Goal: Task Accomplishment & Management: Use online tool/utility

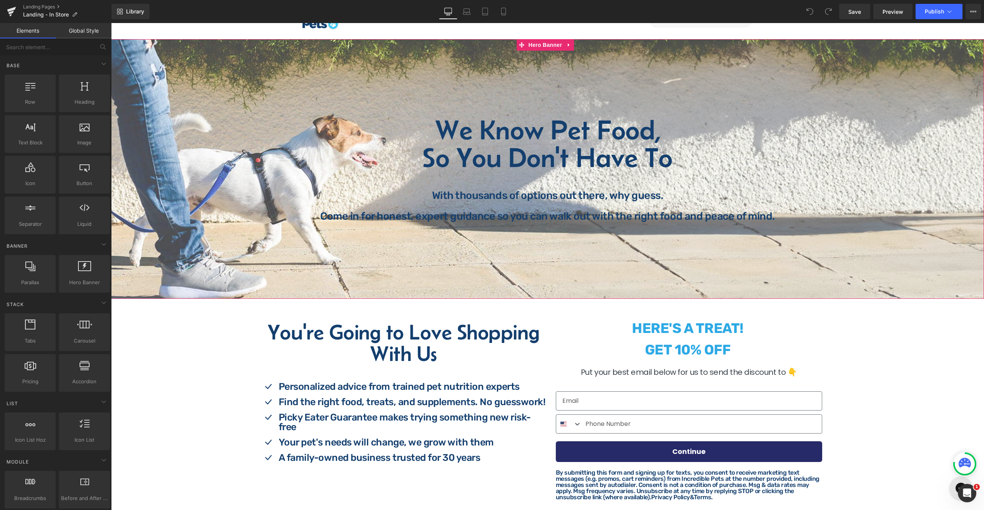
scroll to position [153, 0]
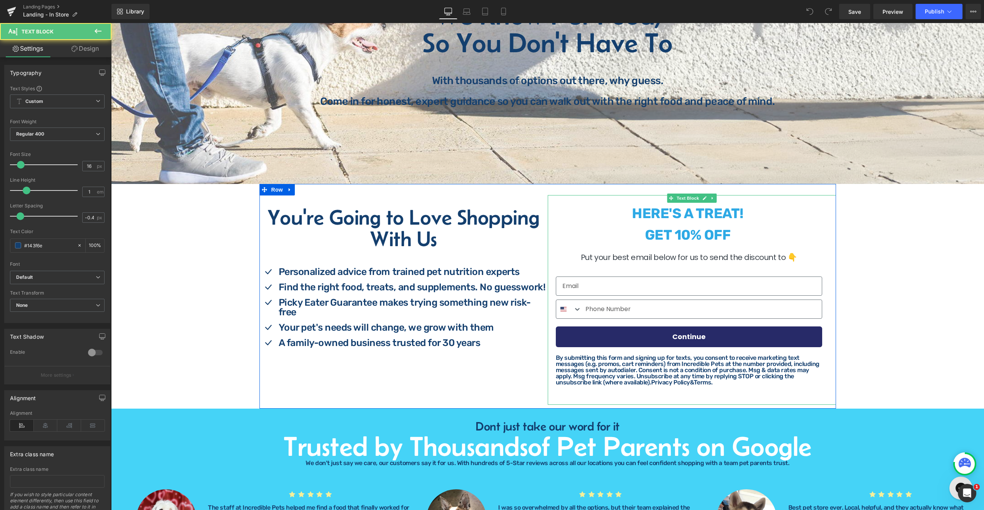
click at [717, 242] on strong "GET 10% OFF" at bounding box center [688, 235] width 86 height 17
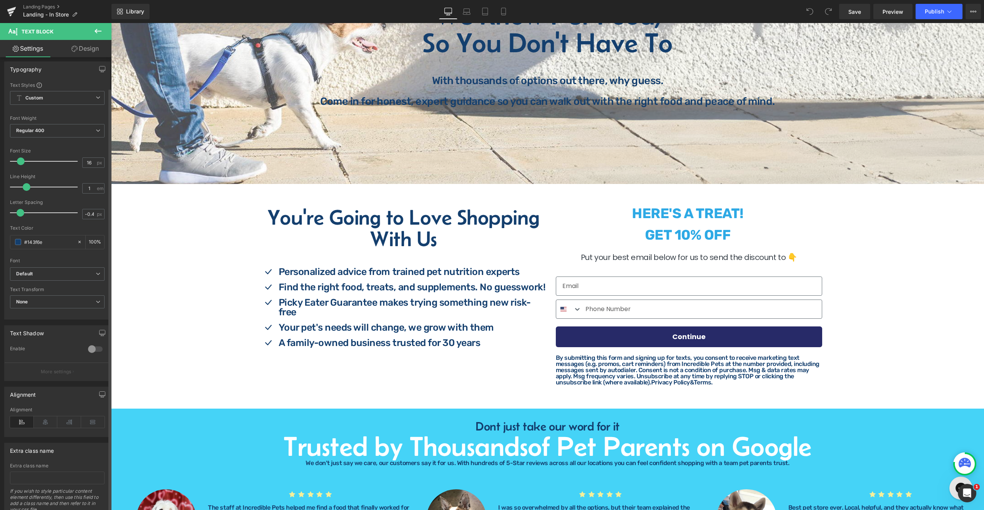
scroll to position [0, 0]
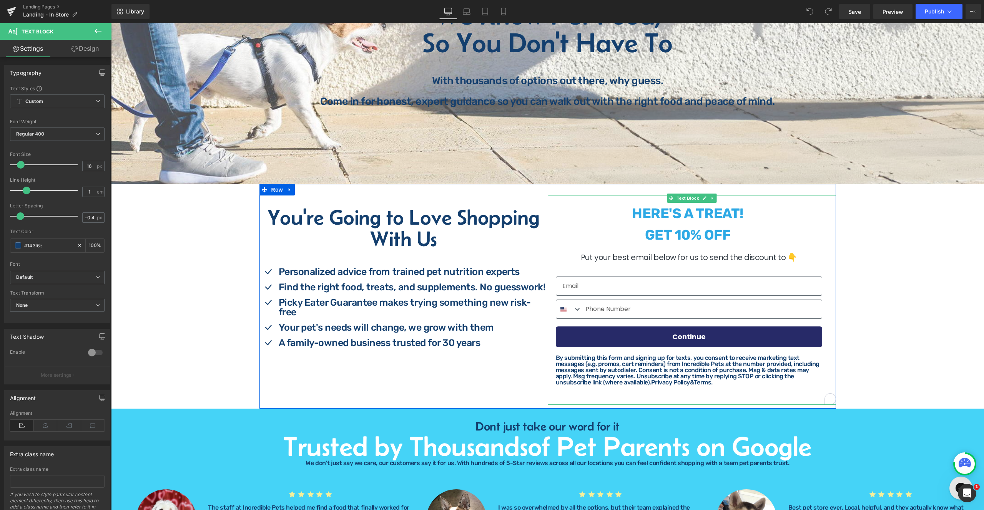
click at [690, 205] on strong "HERE'S A TREAT!" at bounding box center [687, 213] width 111 height 17
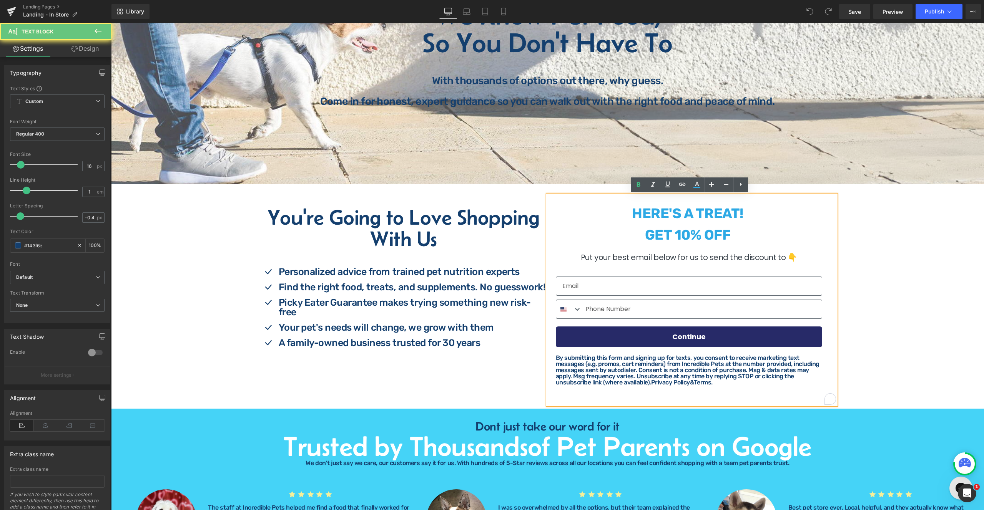
click at [690, 214] on strong "HERE'S A TREAT!" at bounding box center [687, 213] width 111 height 17
click at [591, 276] on div "HERE'S A TREAT! GET 10% OFF Put your best email below for us to send the discou…" at bounding box center [691, 300] width 277 height 194
click at [583, 291] on input "Email" at bounding box center [689, 286] width 266 height 19
click at [629, 238] on p "GET 10% OFF" at bounding box center [687, 235] width 269 height 14
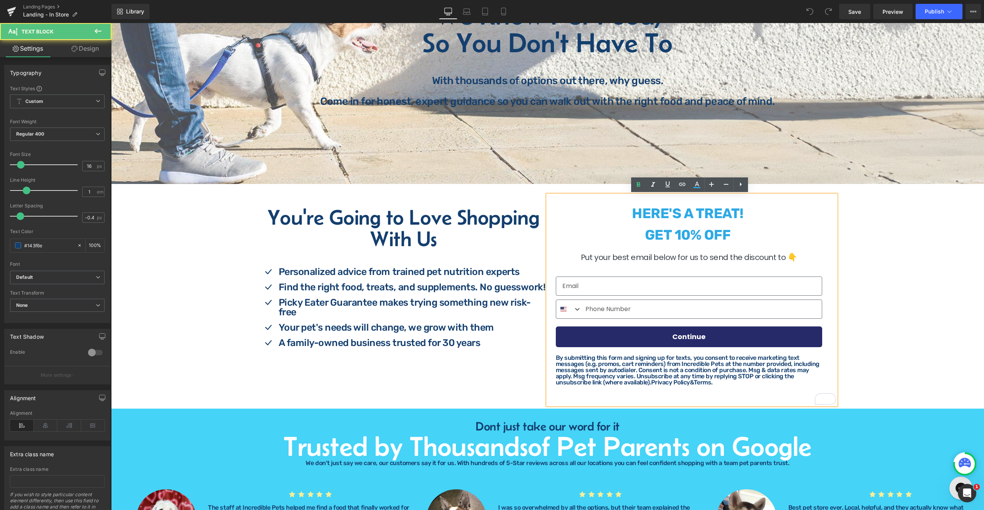
click at [614, 254] on span "Put your best email below for us to send the discount to 👇" at bounding box center [689, 257] width 216 height 11
click at [593, 259] on span "Put your best email below for us to send the discount to 👇" at bounding box center [689, 257] width 216 height 11
click at [582, 257] on span "Put your best email below for us to send the discount to 👇" at bounding box center [689, 257] width 216 height 11
click at [585, 276] on div "To enrich screen reader interactions, please activate Accessibility in Grammarl…" at bounding box center [688, 284] width 271 height 23
click at [581, 286] on input "Email" at bounding box center [689, 286] width 266 height 19
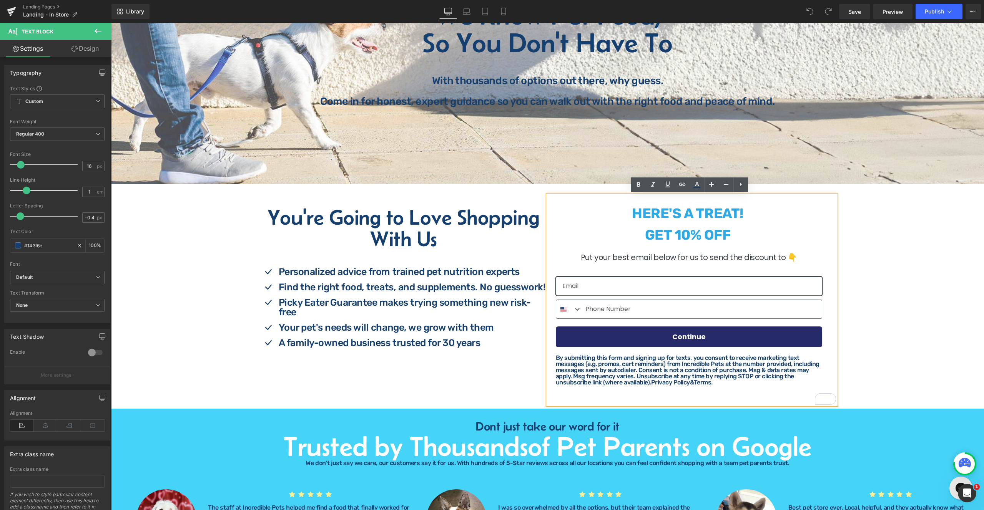
click at [581, 286] on input "Email" at bounding box center [689, 286] width 266 height 19
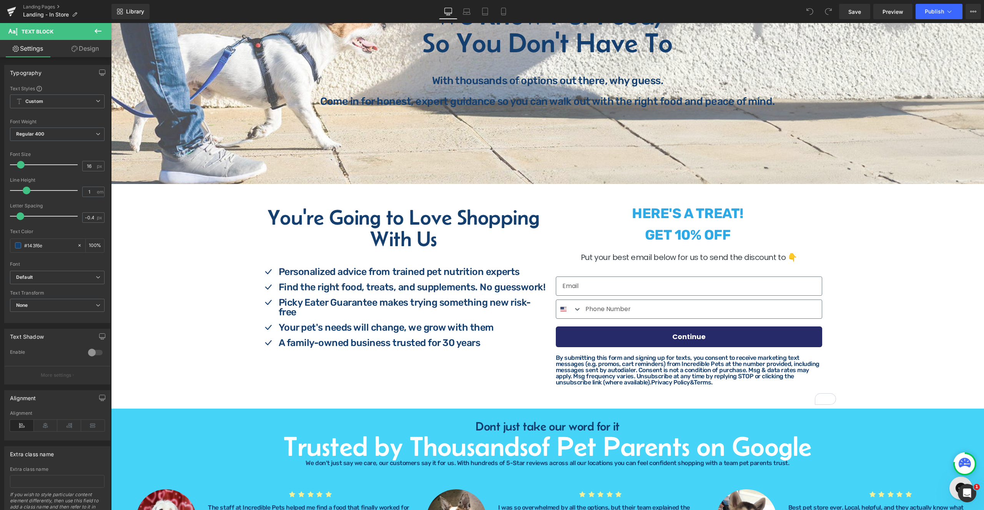
click at [99, 30] on icon at bounding box center [97, 31] width 9 height 9
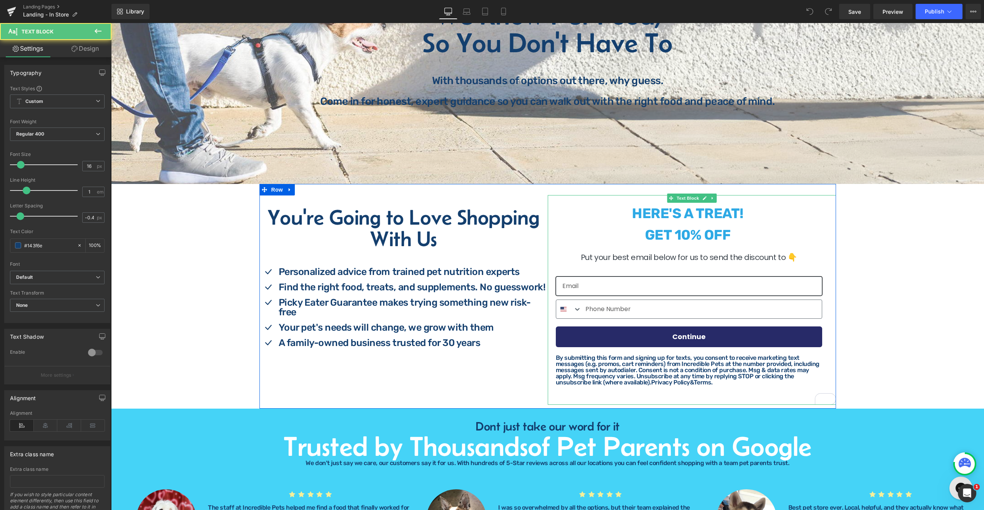
click at [627, 292] on input "Email" at bounding box center [689, 286] width 266 height 19
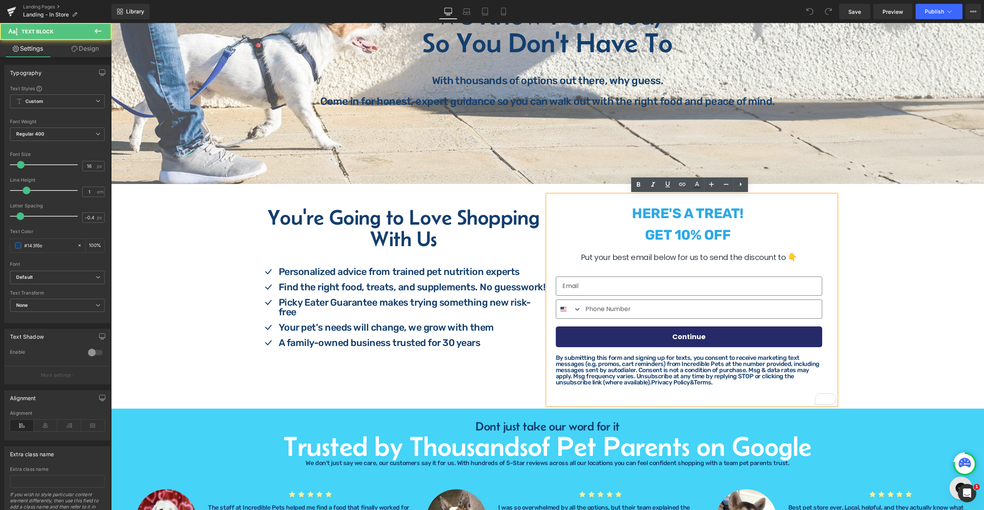
click at [689, 211] on strong "HERE'S A TREAT!" at bounding box center [687, 213] width 111 height 17
click at [862, 116] on div at bounding box center [547, 54] width 873 height 260
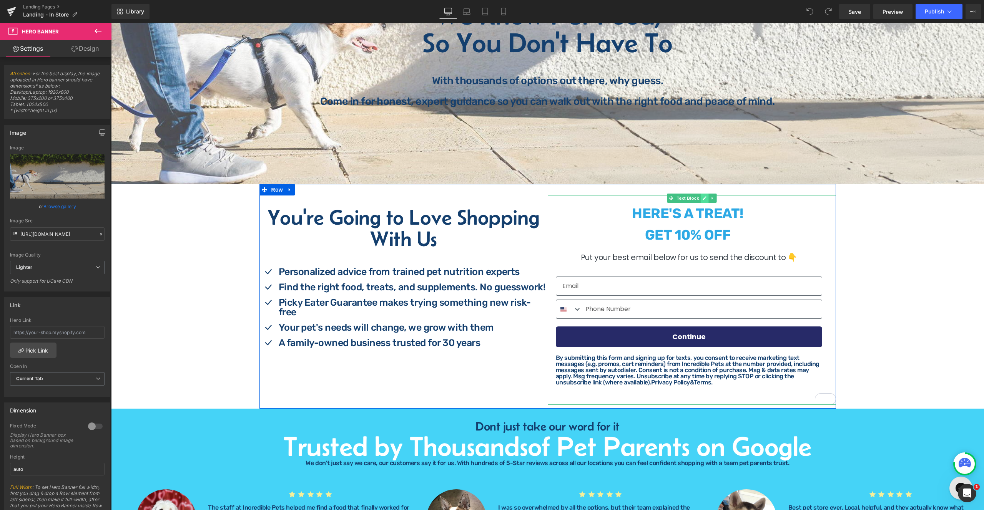
click at [702, 198] on icon at bounding box center [704, 198] width 4 height 4
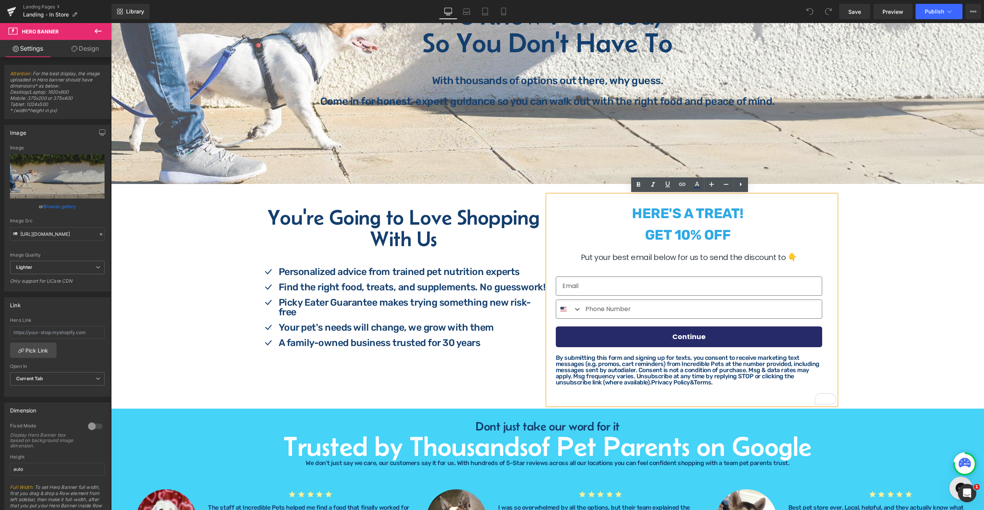
click at [752, 203] on div "HERE'S A TREAT! GET 10% OFF" at bounding box center [688, 226] width 271 height 47
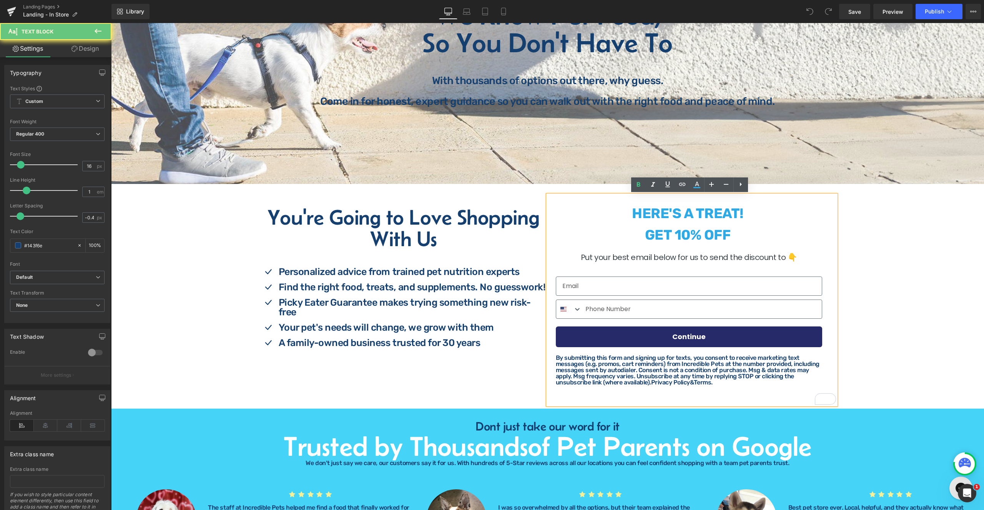
click at [738, 214] on strong "HERE'S A TREAT!" at bounding box center [687, 213] width 111 height 17
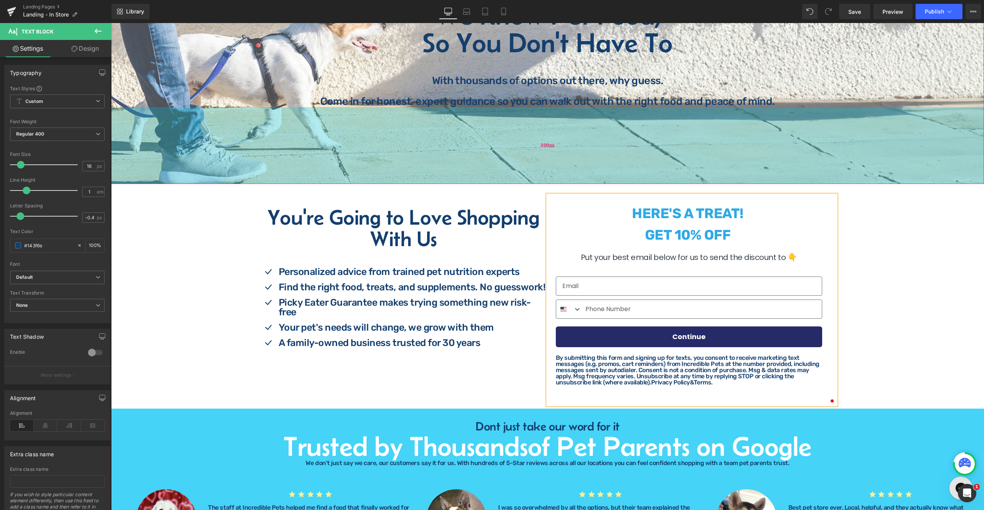
click at [763, 141] on div "200px" at bounding box center [547, 145] width 873 height 77
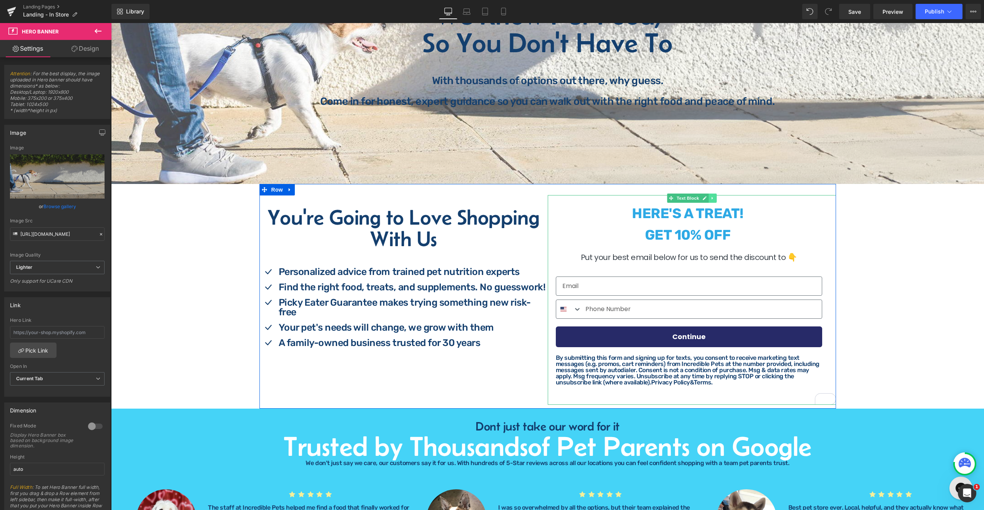
click at [711, 198] on icon at bounding box center [712, 198] width 4 height 5
click at [723, 200] on icon at bounding box center [724, 198] width 4 height 5
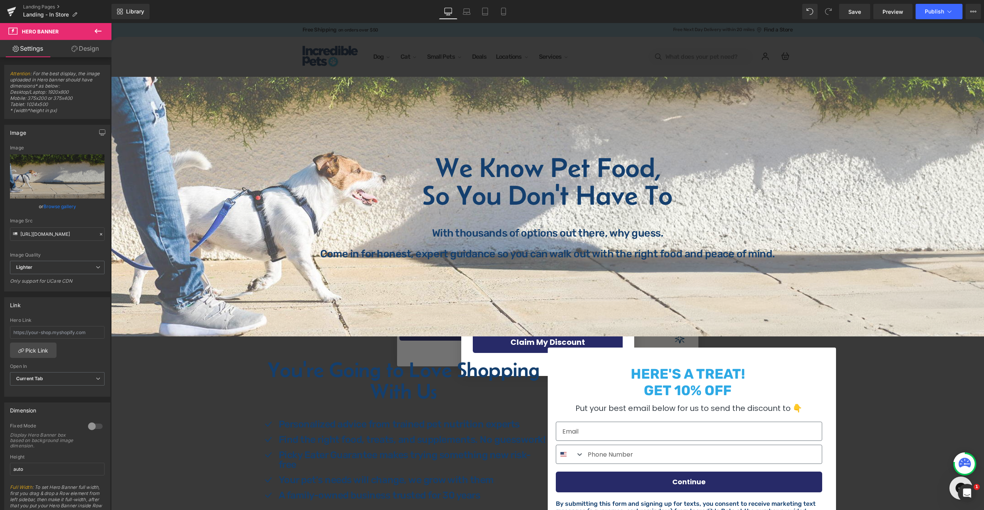
click at [101, 30] on icon at bounding box center [97, 31] width 9 height 9
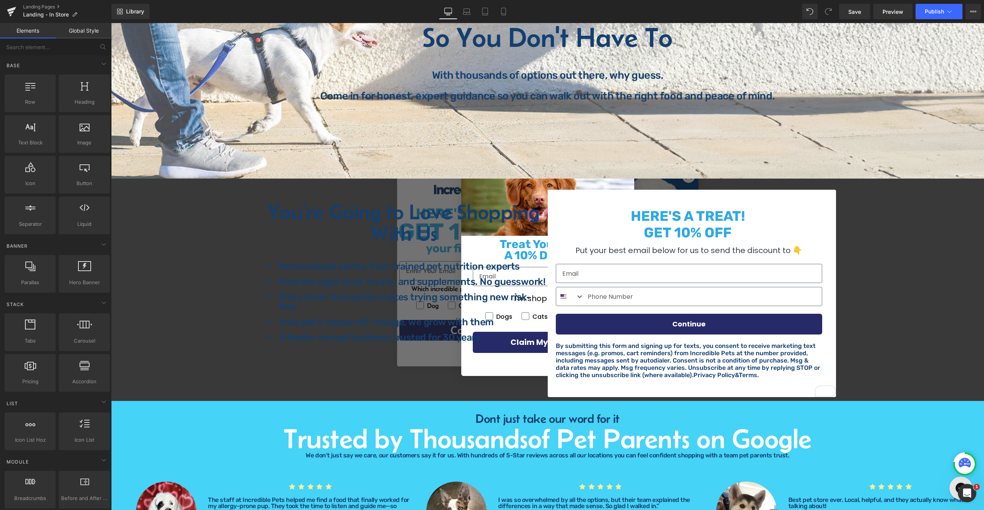
click at [748, 273] on input "Email" at bounding box center [689, 273] width 266 height 19
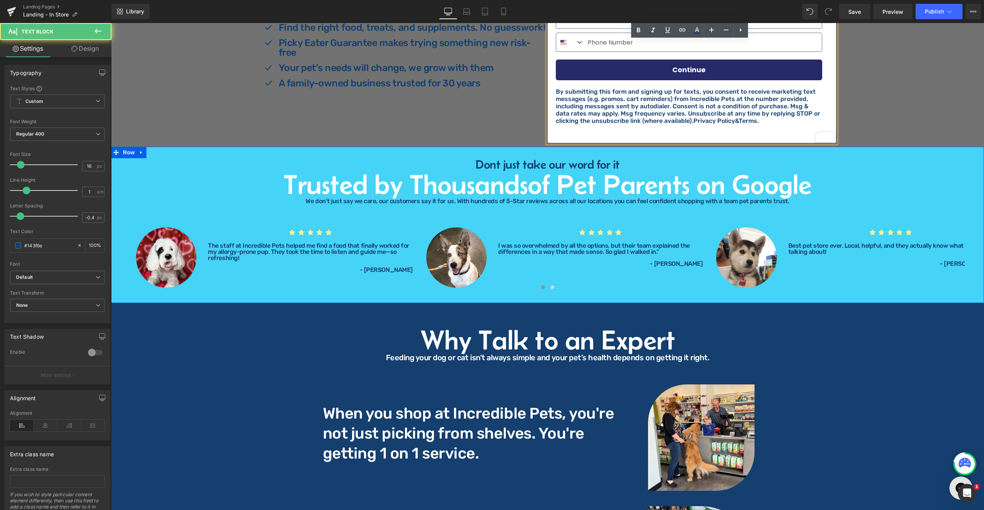
click at [744, 296] on div "Dont just take our word for it Heading Trusted by Thousands of Pet Parents on G…" at bounding box center [547, 225] width 873 height 156
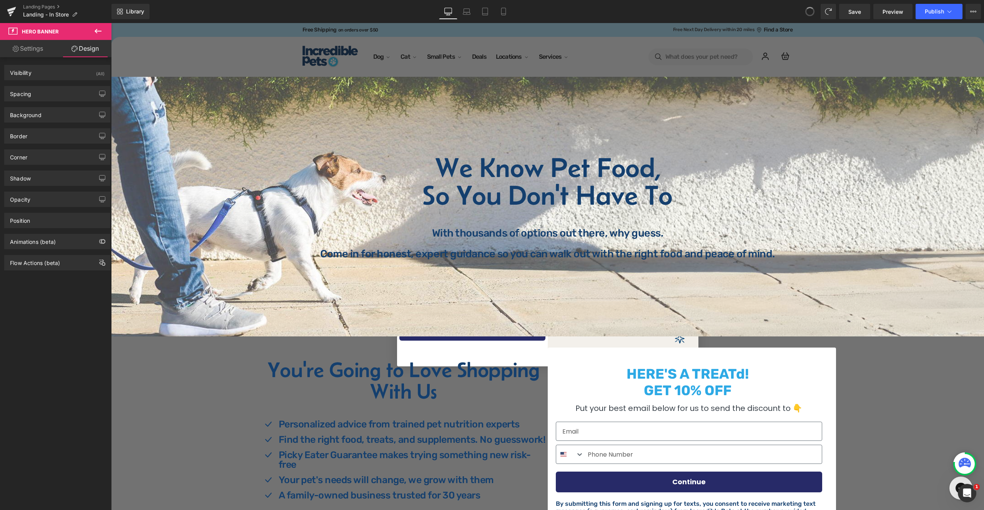
click at [809, 12] on span at bounding box center [810, 11] width 12 height 12
click at [809, 12] on icon at bounding box center [809, 11] width 7 height 7
click at [804, 13] on span at bounding box center [809, 11] width 15 height 15
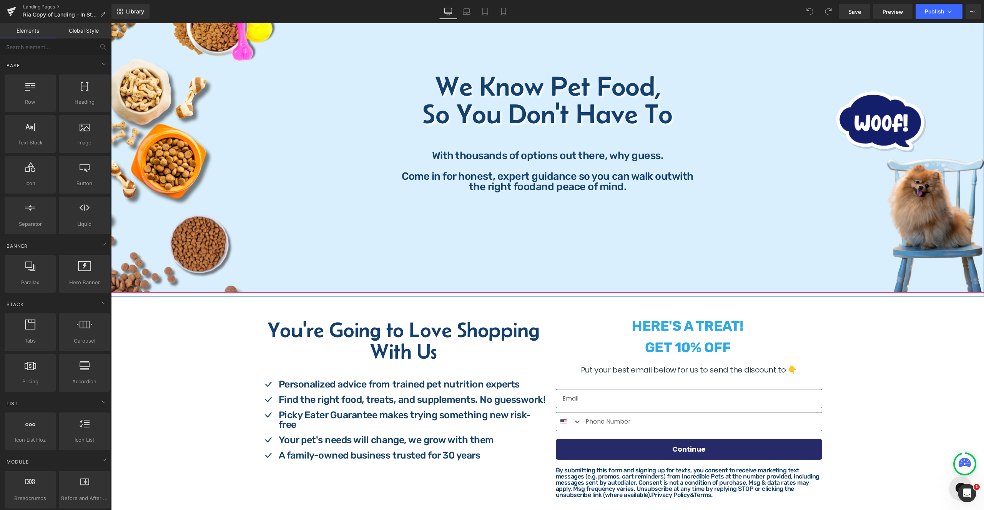
scroll to position [125, 0]
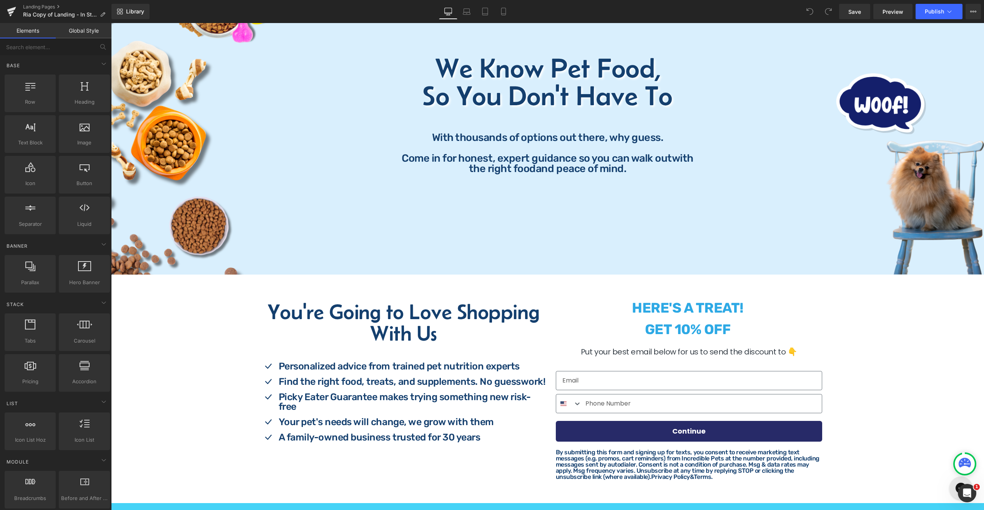
click at [739, 314] on strong "HERE'S A TREAT!" at bounding box center [687, 308] width 111 height 17
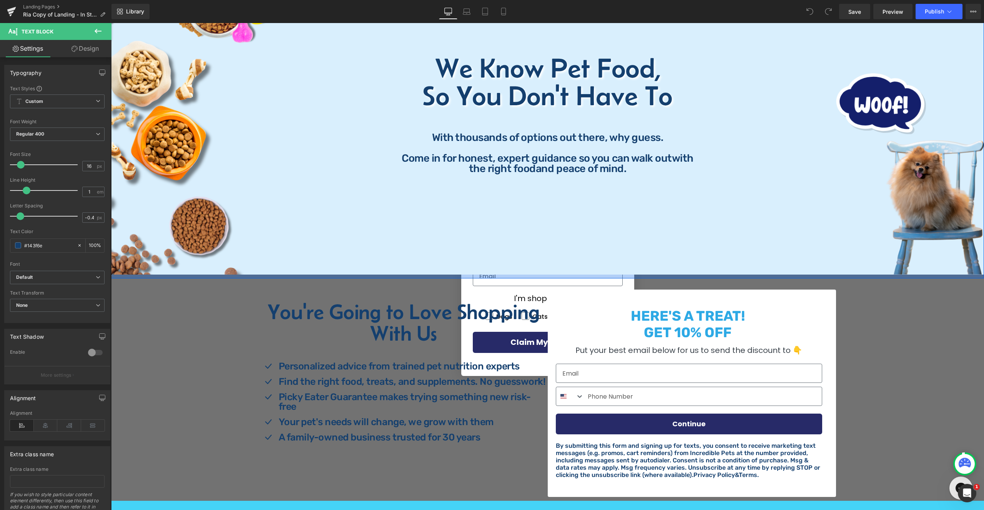
scroll to position [285, 0]
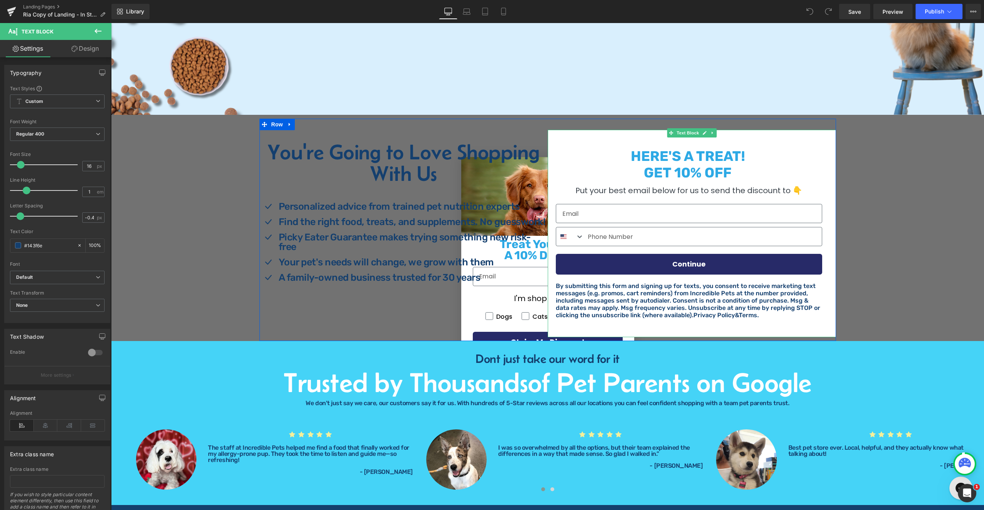
click at [723, 288] on p "By submitting this form and signing up for texts, you consent to receive market…" at bounding box center [689, 300] width 266 height 37
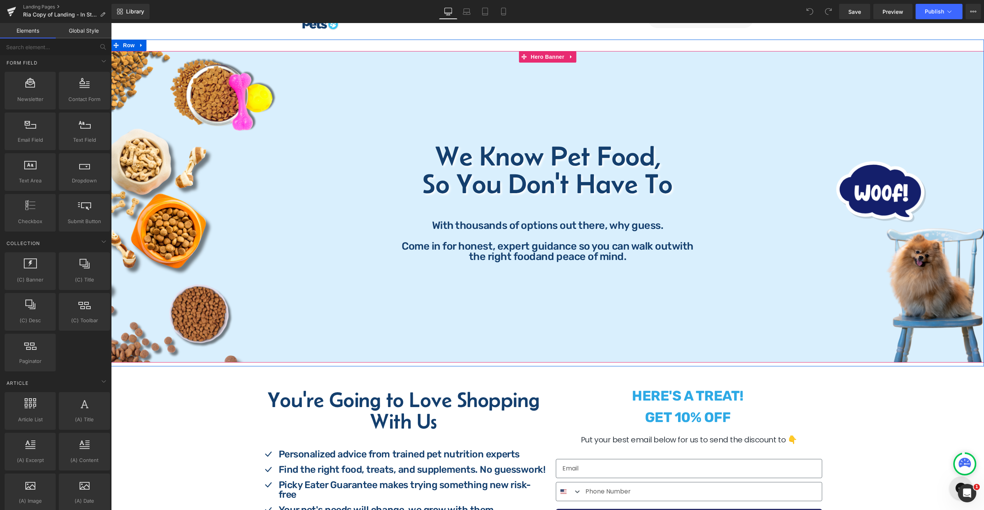
scroll to position [156, 0]
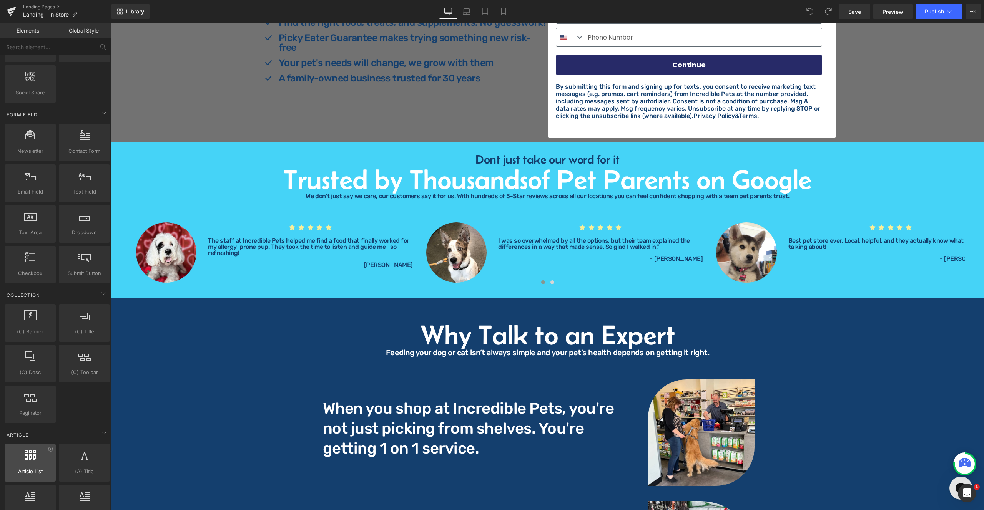
scroll to position [1240, 0]
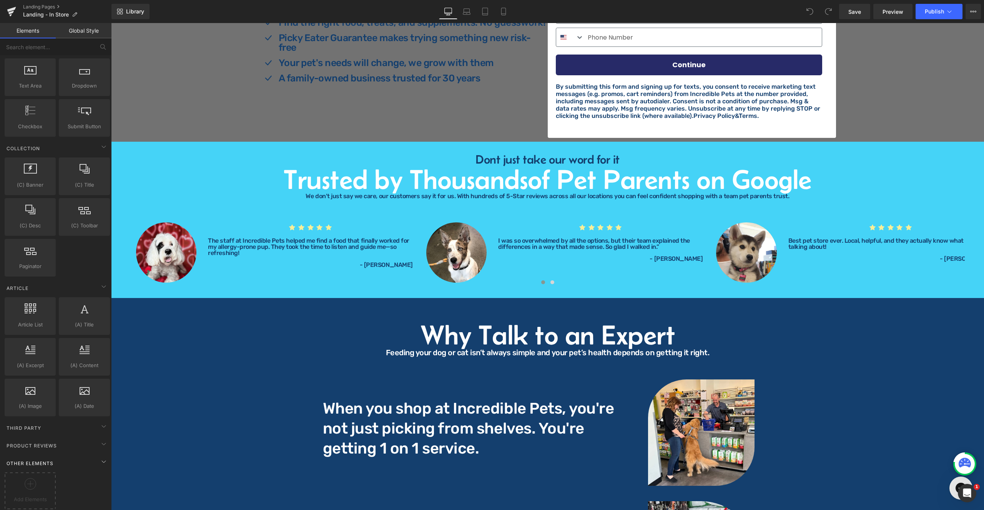
click at [63, 456] on div "Other Elements" at bounding box center [57, 463] width 108 height 15
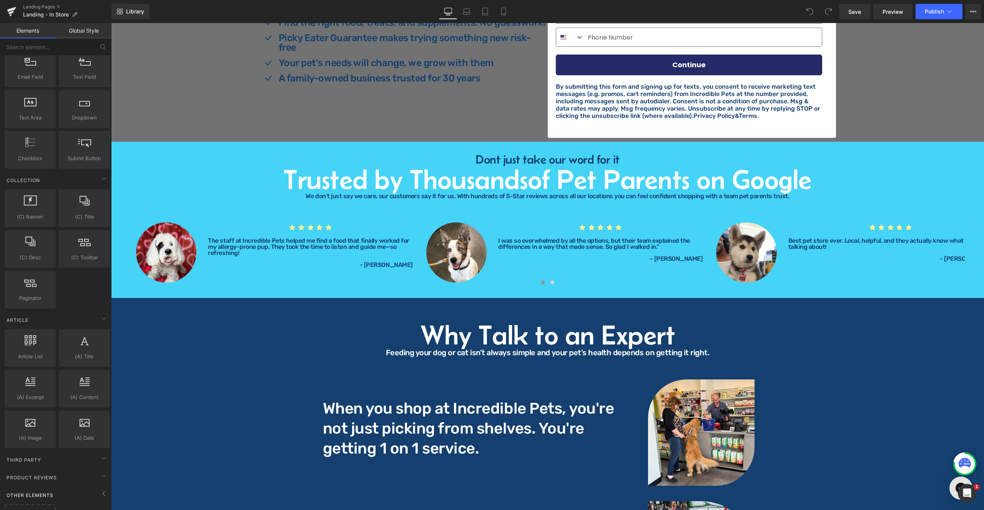
scroll to position [1200, 0]
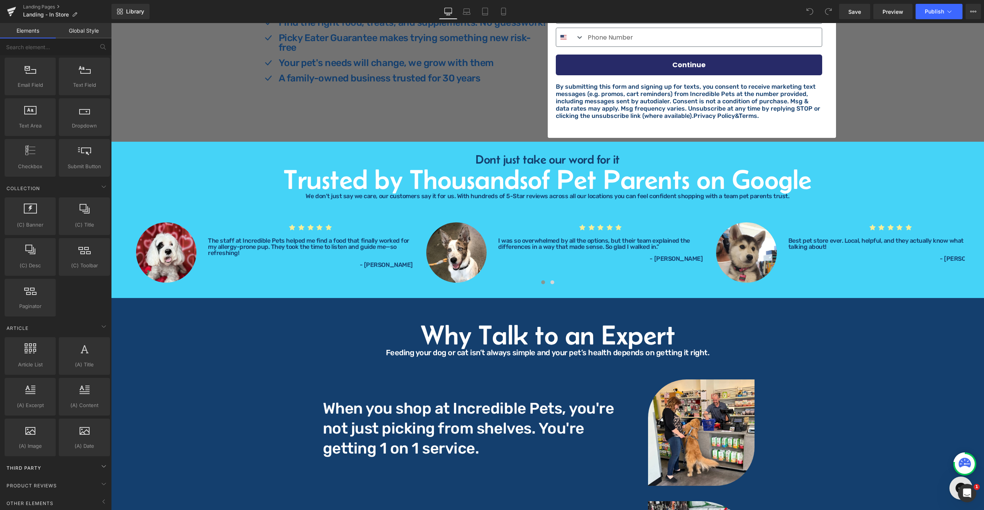
click at [54, 463] on div "Third Party" at bounding box center [57, 467] width 108 height 15
click at [60, 478] on div "Product Reviews" at bounding box center [57, 485] width 108 height 15
click at [74, 462] on div "Third Party" at bounding box center [57, 467] width 108 height 15
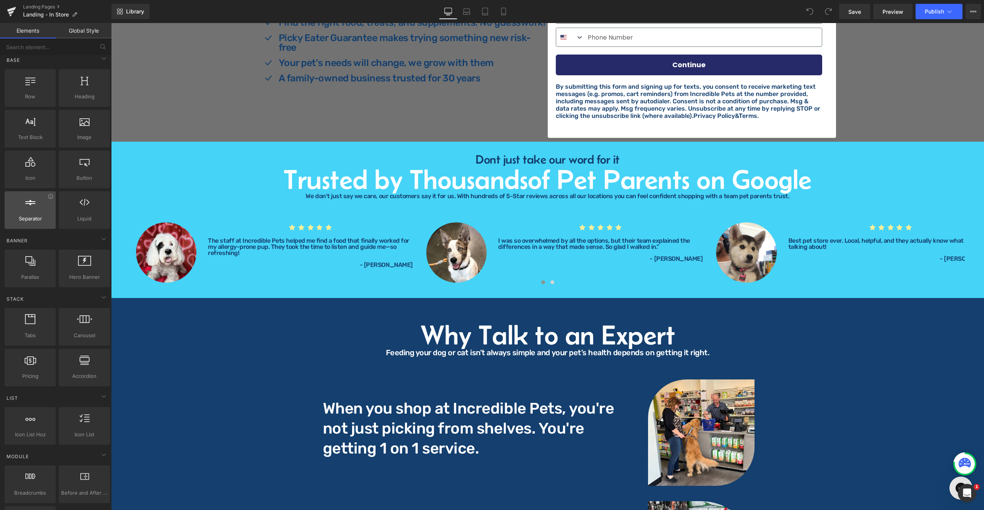
scroll to position [0, 0]
